Goal: Communication & Community: Answer question/provide support

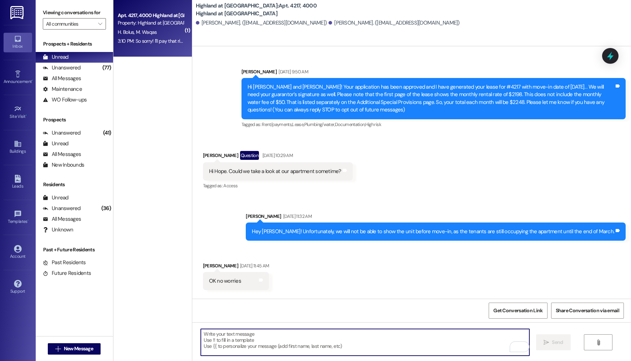
scroll to position [9184, 0]
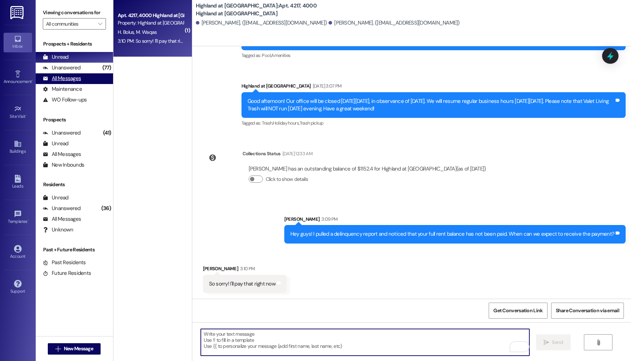
click at [74, 78] on div "All Messages" at bounding box center [62, 78] width 38 height 7
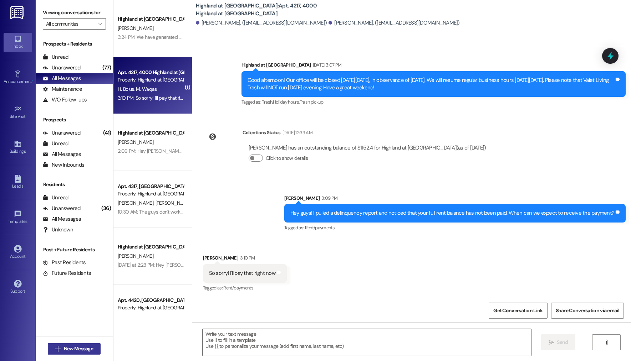
scroll to position [9204, 0]
click at [77, 352] on span "New Message" at bounding box center [78, 348] width 29 height 7
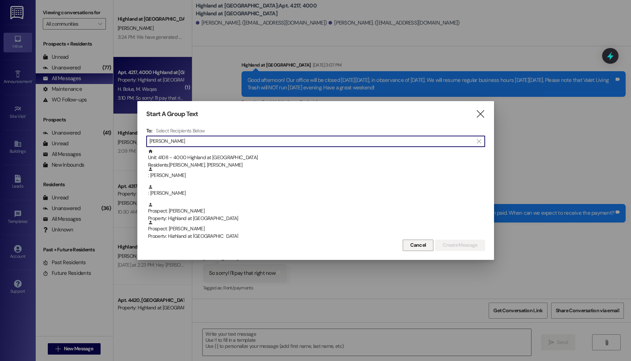
type input "[PERSON_NAME]"
click at [421, 250] on button "Cancel" at bounding box center [417, 245] width 31 height 11
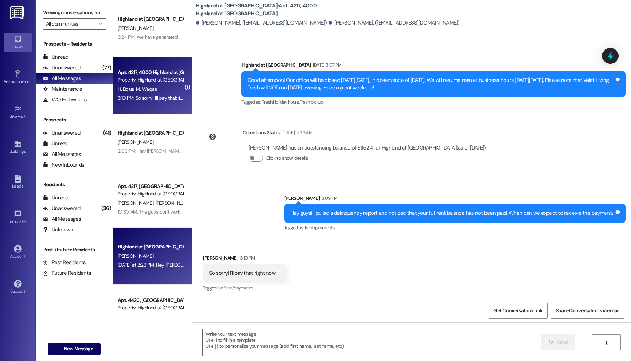
click at [127, 276] on div "Highland at [GEOGRAPHIC_DATA] [PERSON_NAME] [DATE] at 2:23 PM: Hey [PERSON_NAME…" at bounding box center [152, 256] width 78 height 57
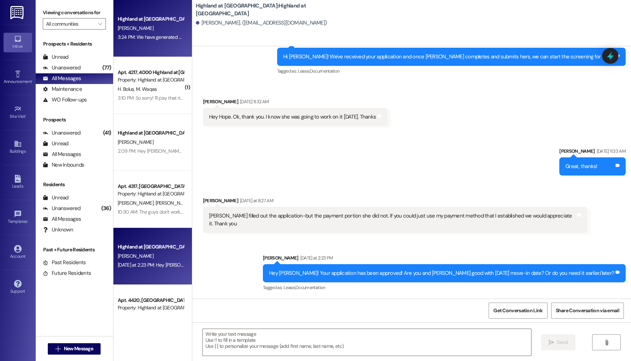
scroll to position [649, 0]
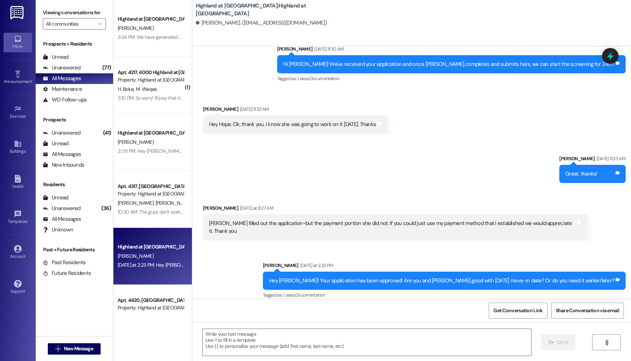
click at [331, 277] on div "Hey [PERSON_NAME]! Your application has been approved! Are you and [PERSON_NAME…" at bounding box center [441, 280] width 345 height 7
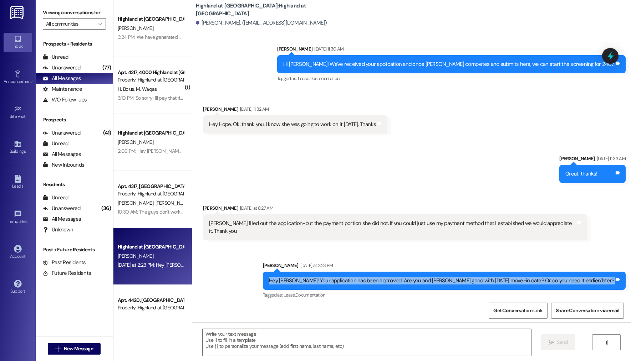
click at [331, 277] on div "Hey [PERSON_NAME]! Your application has been approved! Are you and [PERSON_NAME…" at bounding box center [441, 280] width 345 height 7
copy div "Hey [PERSON_NAME]! Your application has been approved! Are you and [PERSON_NAME…"
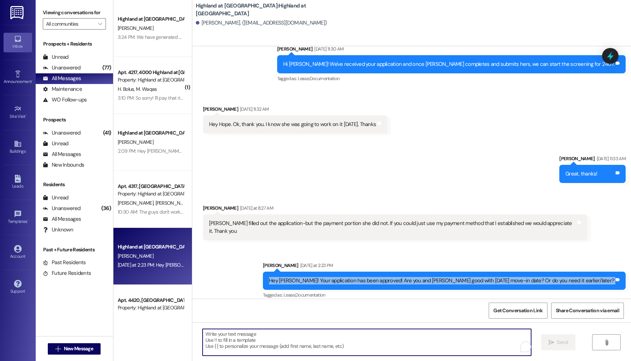
click at [246, 348] on textarea "To enrich screen reader interactions, please activate Accessibility in Grammarl…" at bounding box center [366, 342] width 328 height 27
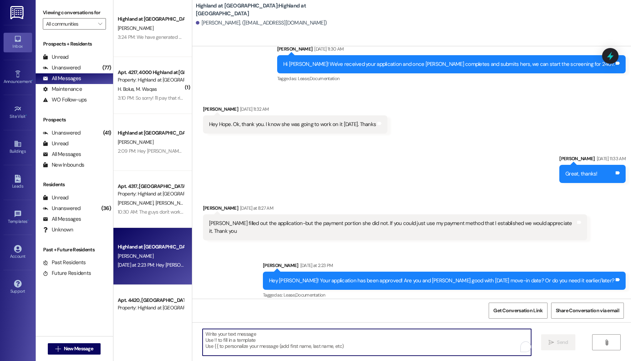
paste textarea "Hey [PERSON_NAME]! Your application has been approved! Are you and [PERSON_NAME…"
type textarea "Hey [PERSON_NAME]! Your application has been approved! Are you and [PERSON_NAME…"
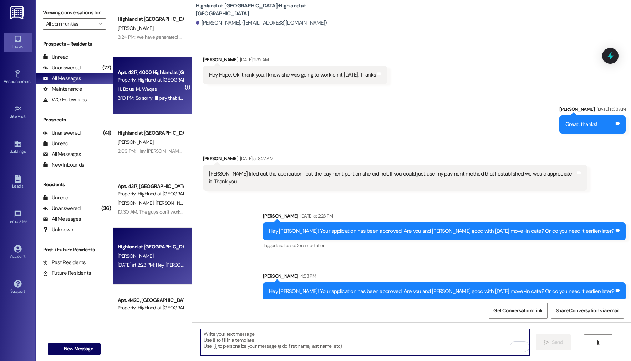
click at [167, 97] on div "3:10 PM: So sorry! I'll pay that right now 3:10 PM: So sorry! I'll pay that rig…" at bounding box center [157, 98] width 79 height 6
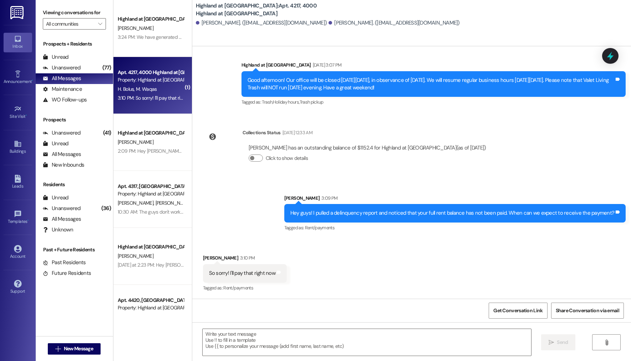
scroll to position [9204, 0]
click at [81, 349] on span "New Message" at bounding box center [78, 348] width 29 height 7
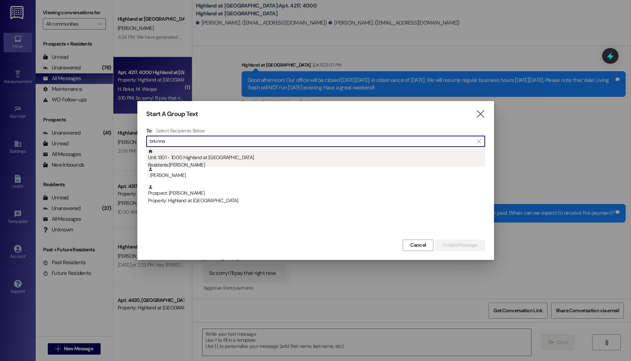
type input "briunna"
click at [204, 158] on div "Unit: 1301 - 1000 Highland at [GEOGRAPHIC_DATA] Residents: Briunna [PERSON_NAME]" at bounding box center [316, 159] width 337 height 20
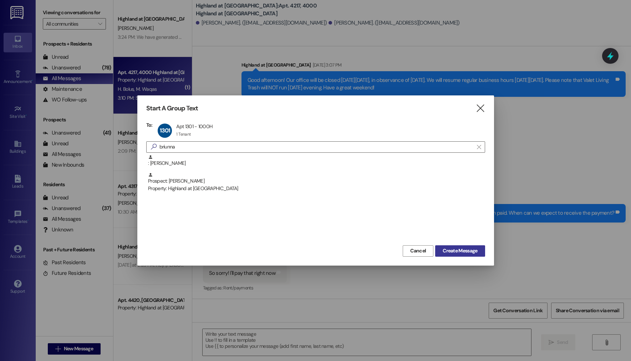
click at [461, 251] on span "Create Message" at bounding box center [459, 250] width 35 height 7
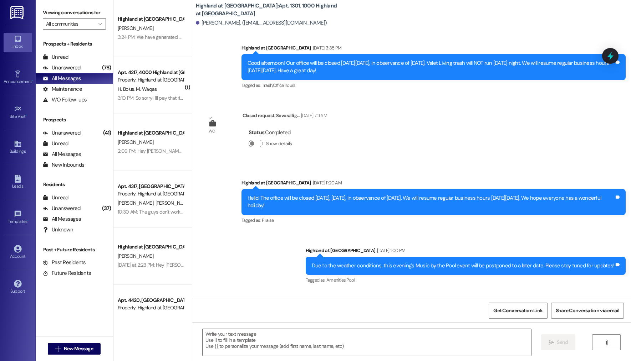
scroll to position [4886, 0]
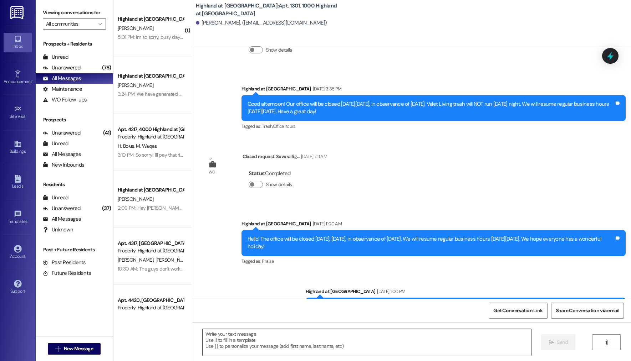
click at [260, 349] on textarea at bounding box center [366, 342] width 328 height 27
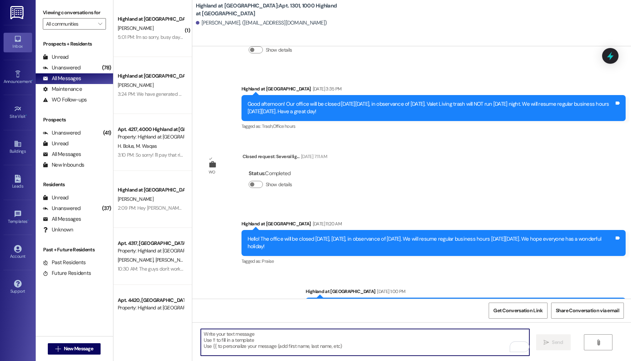
paste textarea "Good morning [PERSON_NAME], It was great seeing you this morning! Please see be…"
drag, startPoint x: 199, startPoint y: 340, endPoint x: 189, endPoint y: 315, distance: 26.5
click at [192, 315] on div "Sent via SMS [PERSON_NAME] [DATE] 9:40 AM Hi Briunna! We received your applicat…" at bounding box center [411, 226] width 438 height 361
drag, startPoint x: 316, startPoint y: 341, endPoint x: 216, endPoint y: 349, distance: 100.8
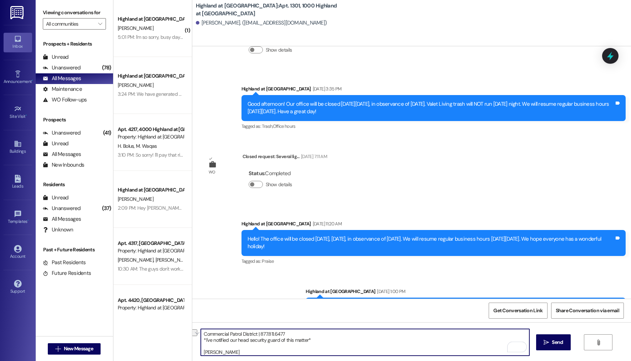
click at [196, 343] on div "Commercial Patrol District | 877.811.6477 *I've notified our head security guar…" at bounding box center [411, 349] width 438 height 53
drag, startPoint x: 253, startPoint y: 353, endPoint x: 183, endPoint y: 345, distance: 71.4
click at [183, 345] on div "( 1 ) Highland at [GEOGRAPHIC_DATA] [PERSON_NAME] 5:01 PM: I'm so sorry, busy d…" at bounding box center [371, 180] width 517 height 361
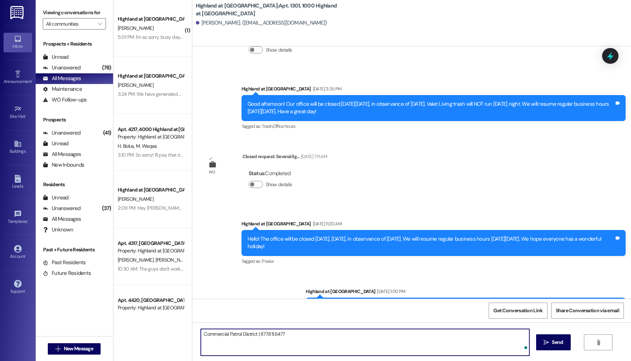
click at [201, 335] on textarea "Commercial Patrol District | 877.811.6477" at bounding box center [365, 342] width 328 height 27
click at [480, 335] on textarea "Hey Briunna! It was a pleasure speaking to you. Here is our security companies …" at bounding box center [365, 342] width 328 height 27
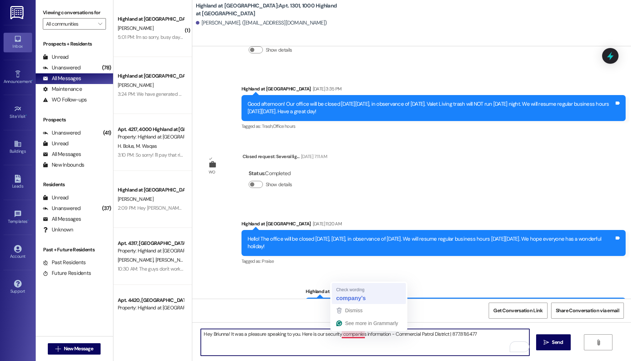
type textarea "Hey Briunna! It was a pleasure speaking to you. Here is our security company's …"
click at [391, 344] on textarea "Hey Briunna! It was a pleasure speaking to you. Here is our security company's …" at bounding box center [365, 342] width 328 height 27
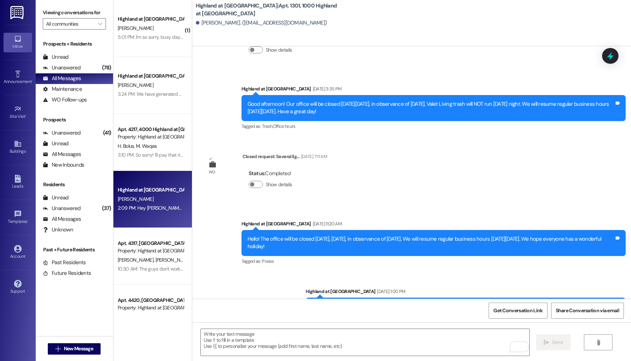
click at [141, 219] on div "Highland at [GEOGRAPHIC_DATA] [PERSON_NAME] 2:09 PM: Hey [PERSON_NAME]! I just …" at bounding box center [152, 199] width 78 height 57
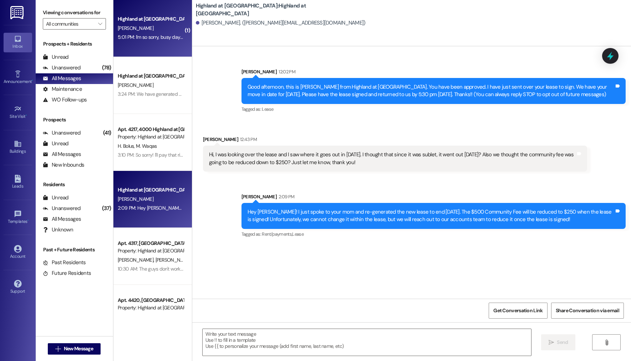
click at [151, 26] on div "[PERSON_NAME]" at bounding box center [150, 28] width 67 height 9
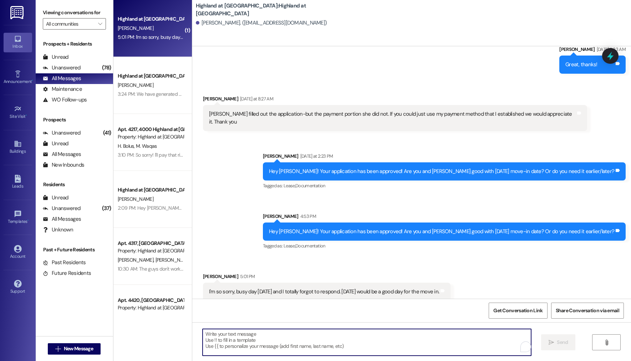
click at [266, 344] on textarea "To enrich screen reader interactions, please activate Accessibility in Grammarl…" at bounding box center [366, 342] width 328 height 27
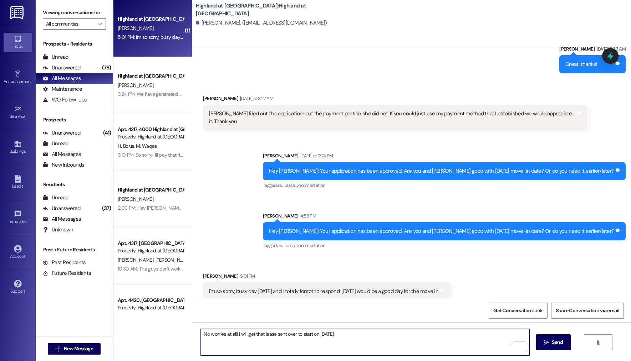
click at [233, 336] on textarea "No worries at all! I will get that lease sent over to start on [DATE]." at bounding box center [365, 342] width 328 height 27
type textarea "No worries at all! Thanks for letting me know. I will get that lease sent over …"
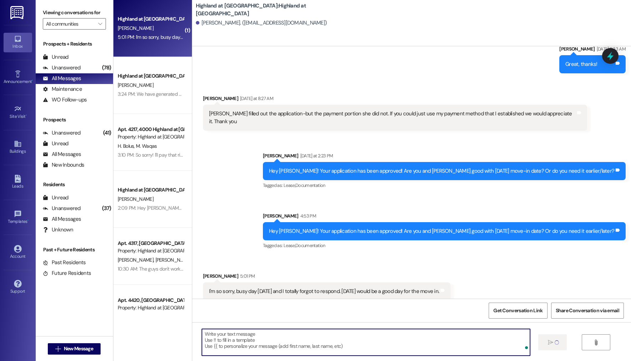
scroll to position [759, 0]
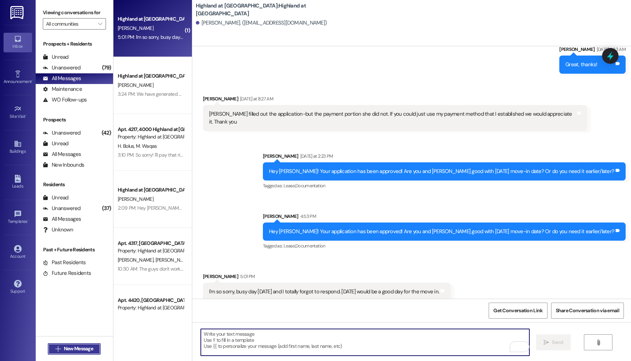
click at [81, 348] on span "New Message" at bounding box center [78, 348] width 29 height 7
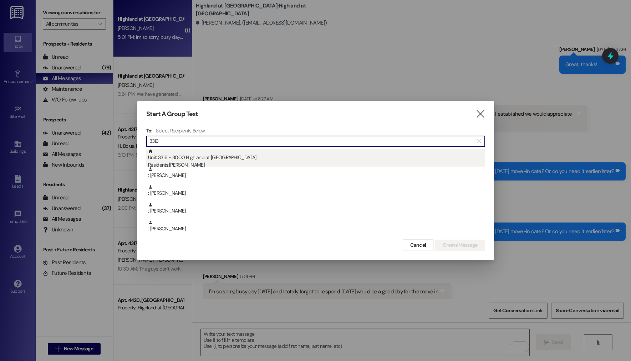
click at [256, 154] on div "Unit: 3316 - 3000 Highland at [GEOGRAPHIC_DATA] Residents: [PERSON_NAME]" at bounding box center [316, 159] width 337 height 20
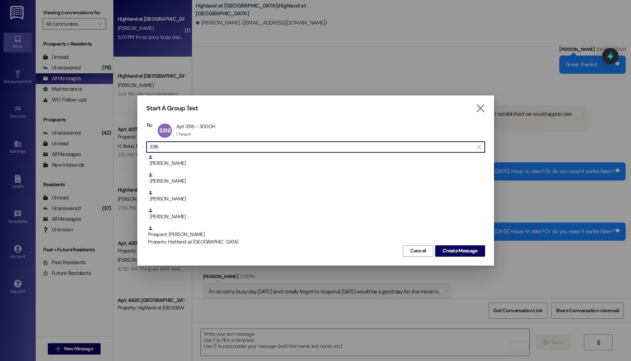
click at [237, 143] on input "3316" at bounding box center [311, 147] width 324 height 10
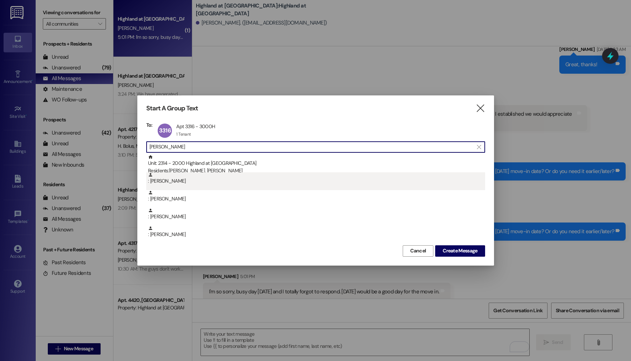
scroll to position [19, 0]
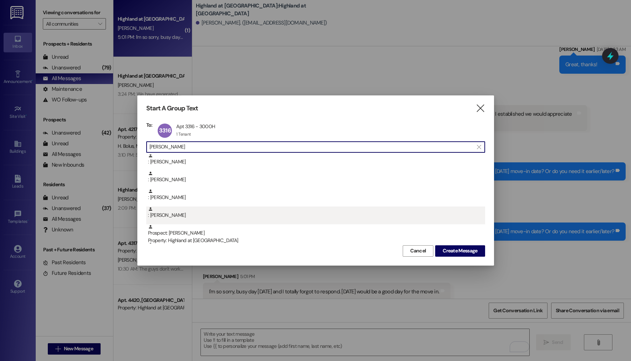
type input "[PERSON_NAME]"
click at [209, 223] on div ": [PERSON_NAME]" at bounding box center [315, 216] width 339 height 18
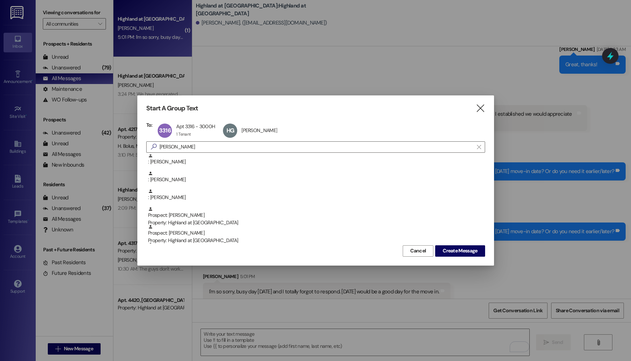
drag, startPoint x: 473, startPoint y: 254, endPoint x: 411, endPoint y: 269, distance: 63.9
click at [474, 254] on span "Create Message" at bounding box center [459, 250] width 35 height 7
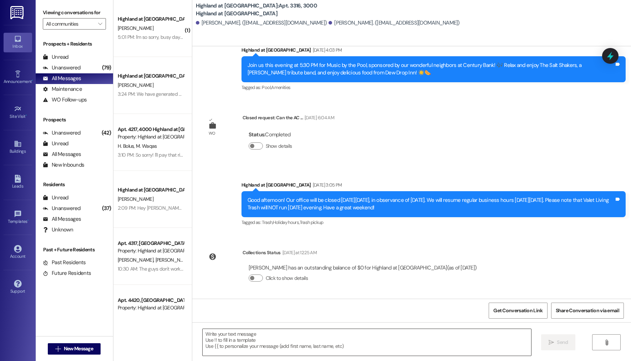
scroll to position [568, 0]
click at [284, 340] on textarea at bounding box center [366, 342] width 328 height 27
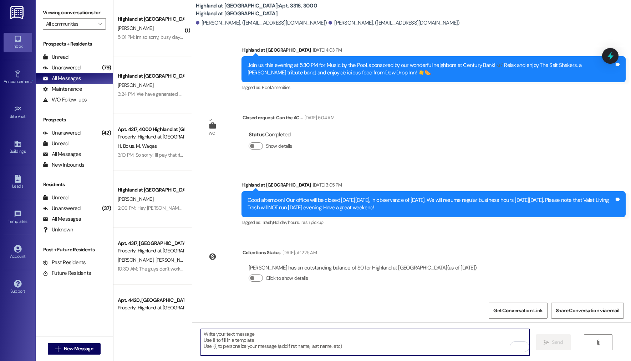
click at [262, 343] on textarea "To enrich screen reader interactions, please activate Accessibility in Grammarl…" at bounding box center [365, 342] width 328 height 27
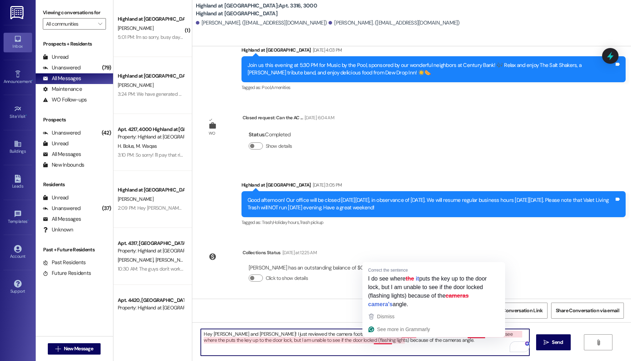
click at [438, 350] on textarea "Hey [PERSON_NAME] and [PERSON_NAME]! I just reviewed the camera footage and saw…" at bounding box center [365, 342] width 328 height 27
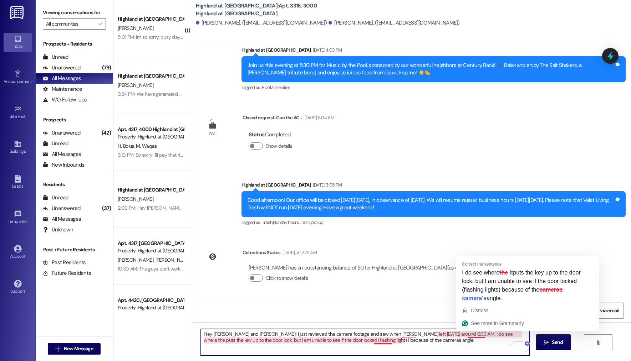
click at [464, 334] on textarea "Hey [PERSON_NAME] and [PERSON_NAME]! I just reviewed the camera footage and saw…" at bounding box center [365, 342] width 328 height 27
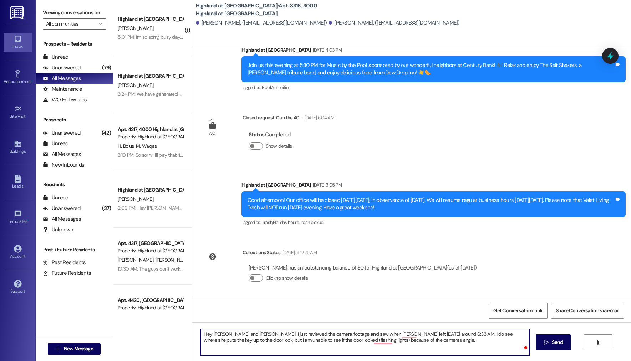
click at [452, 355] on textarea "Hey [PERSON_NAME] and [PERSON_NAME]! I just reviewed the camera footage and saw…" at bounding box center [365, 342] width 328 height 27
click at [418, 346] on textarea "Hey [PERSON_NAME] and [PERSON_NAME]! I just reviewed the camera footage and saw…" at bounding box center [365, 342] width 328 height 27
drag, startPoint x: 216, startPoint y: 342, endPoint x: 229, endPoint y: 341, distance: 12.9
click at [217, 342] on textarea "Hey [PERSON_NAME] and [PERSON_NAME]! I just reviewed the camera footage and saw…" at bounding box center [365, 342] width 328 height 27
click at [458, 343] on textarea "Hey [PERSON_NAME] and [PERSON_NAME]! I just reviewed the camera footage and saw…" at bounding box center [365, 342] width 328 height 27
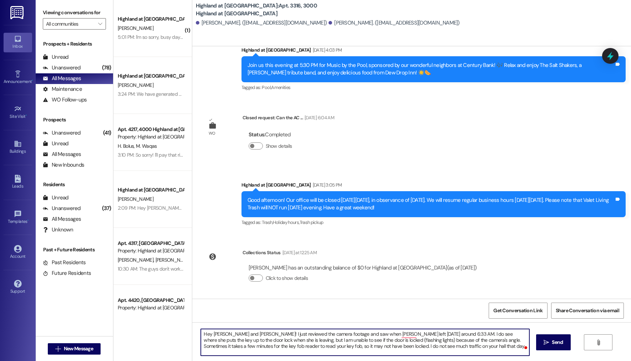
type textarea "Hey [PERSON_NAME] and [PERSON_NAME]! I just reviewed the camera footage and saw…"
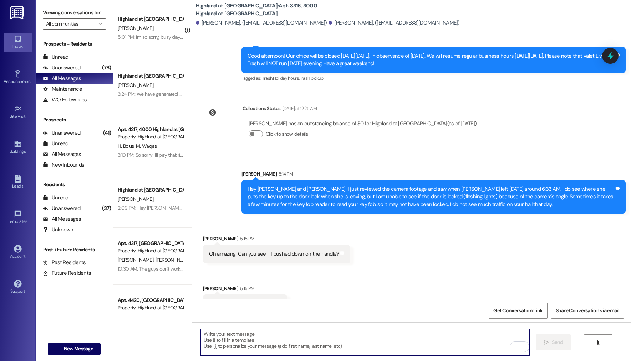
scroll to position [732, 0]
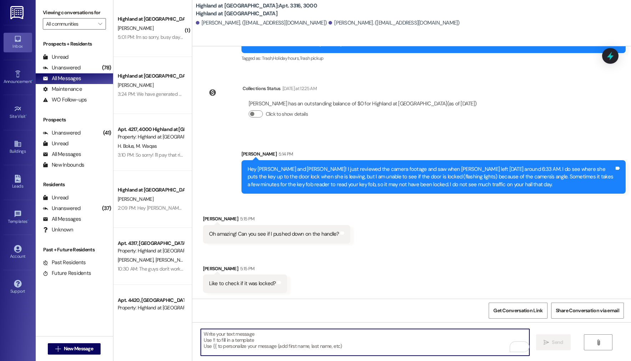
click at [237, 344] on textarea "To enrich screen reader interactions, please activate Accessibility in Grammarl…" at bounding box center [365, 342] width 328 height 27
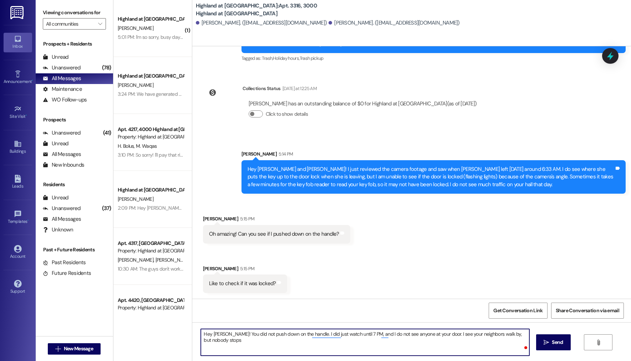
type textarea "Hey [PERSON_NAME]! You did not push down on the handle. I did just watch until …"
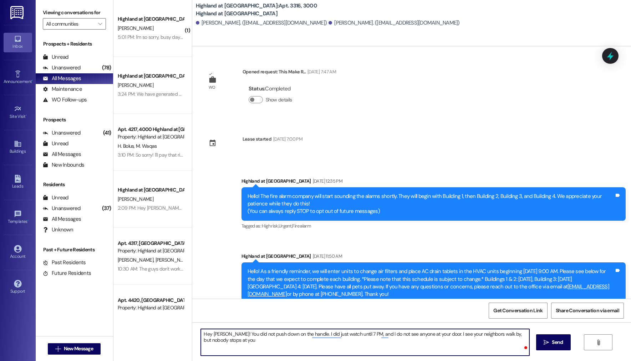
scroll to position [732, 0]
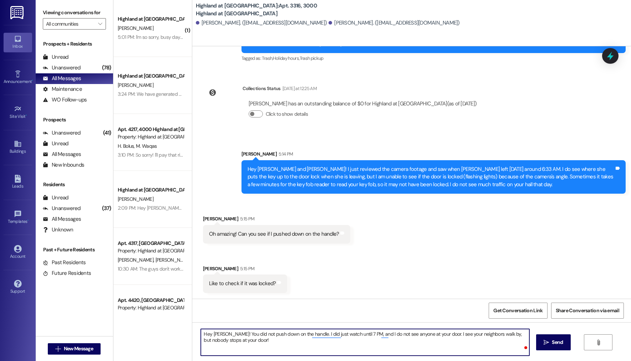
type textarea "Hey Hannah! You did not push down on the handle. I did just watch until 7 PM, a…"
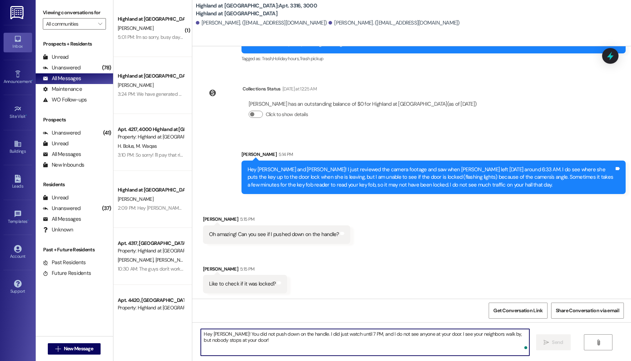
scroll to position [790, 0]
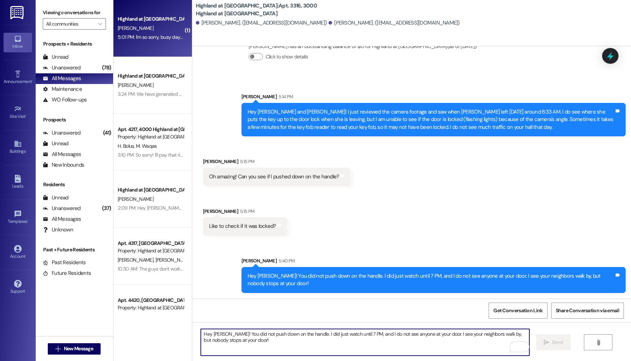
click at [160, 27] on div "[PERSON_NAME]" at bounding box center [150, 28] width 67 height 9
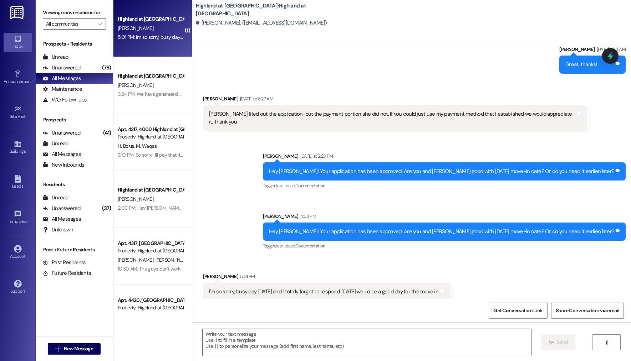
scroll to position [819, 0]
